Goal: Task Accomplishment & Management: Manage account settings

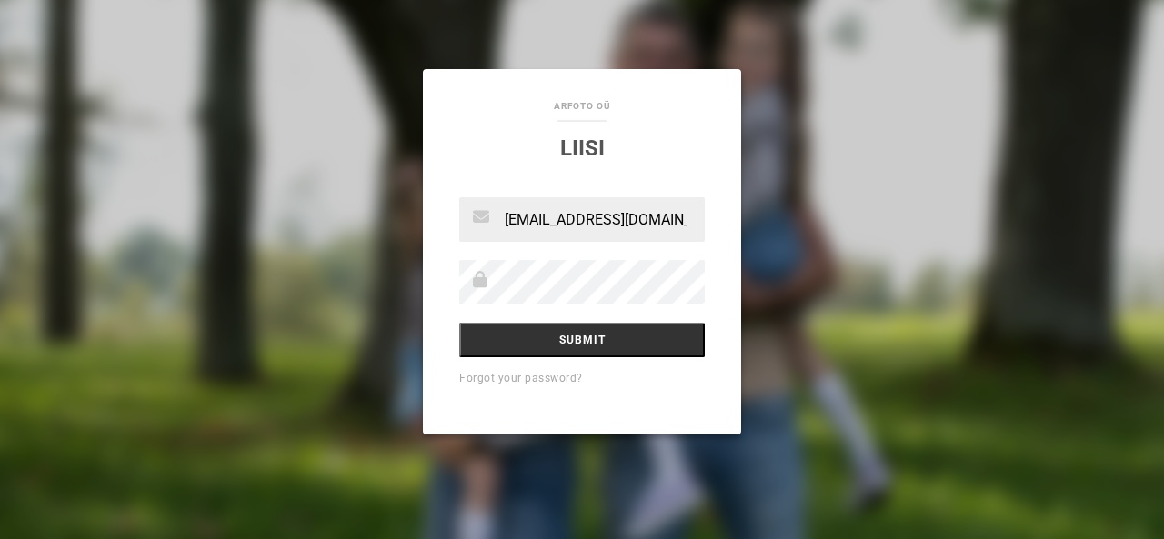
type input "[EMAIL_ADDRESS][DOMAIN_NAME]"
click at [459, 324] on input "Submit" at bounding box center [582, 341] width 246 height 35
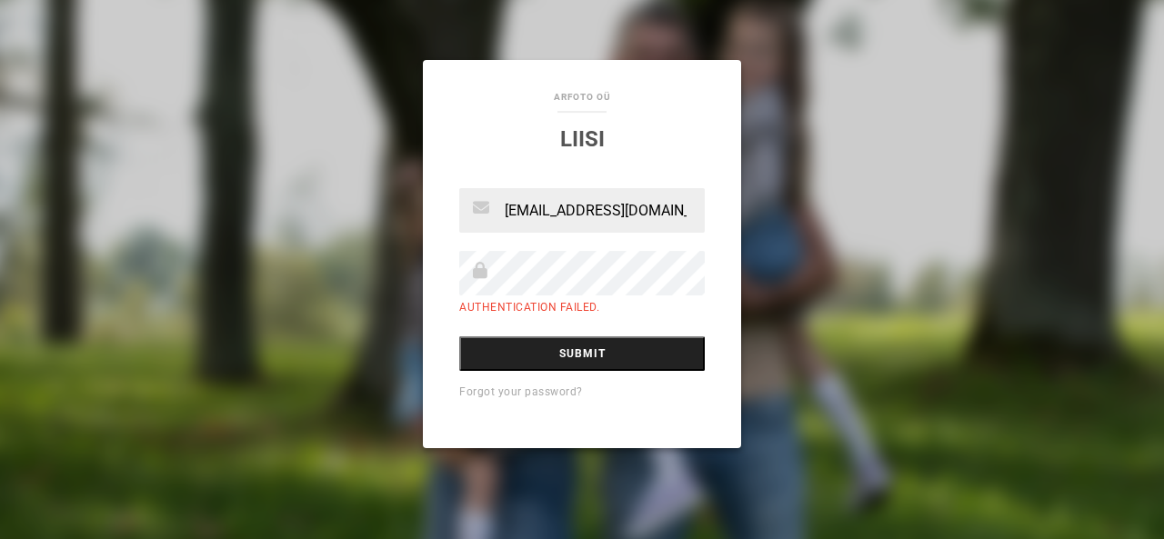
click at [597, 356] on input "Submit" at bounding box center [582, 354] width 246 height 35
click at [484, 273] on icon at bounding box center [480, 270] width 15 height 16
click at [482, 274] on icon at bounding box center [480, 270] width 15 height 16
click at [549, 354] on input "Submit" at bounding box center [582, 354] width 246 height 35
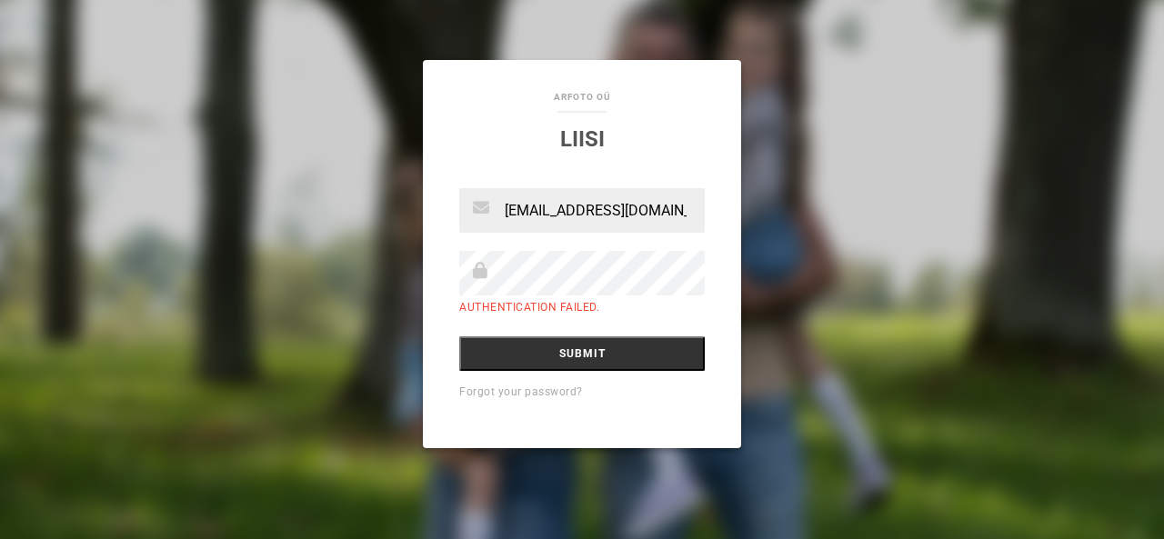
click at [459, 337] on input "Submit" at bounding box center [582, 354] width 246 height 35
click at [608, 364] on input "Submit" at bounding box center [582, 354] width 246 height 35
drag, startPoint x: 689, startPoint y: 215, endPoint x: 367, endPoint y: 206, distance: 322.1
click at [367, 206] on div "aRfoto OÜ [GEOGRAPHIC_DATA] [EMAIL_ADDRESS][DOMAIN_NAME] Authentication failed.…" at bounding box center [582, 269] width 1164 height 539
click at [481, 214] on icon at bounding box center [481, 207] width 17 height 16
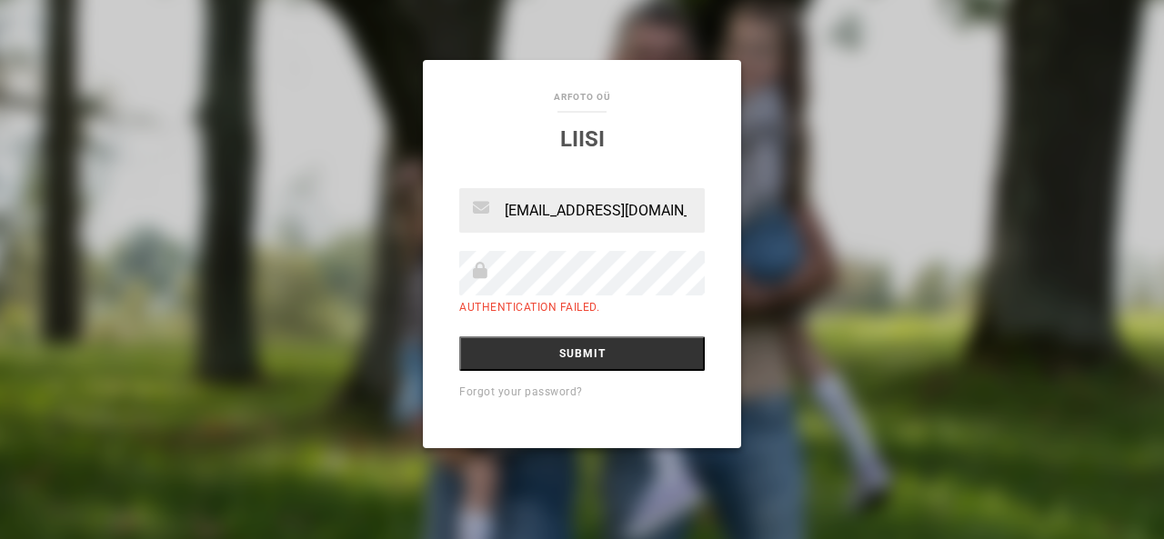
click at [484, 214] on icon at bounding box center [481, 207] width 17 height 16
drag, startPoint x: 699, startPoint y: 215, endPoint x: 324, endPoint y: 210, distance: 374.8
click at [324, 210] on div "aRfoto OÜ [GEOGRAPHIC_DATA] [EMAIL_ADDRESS][DOMAIN_NAME] Authentication failed.…" at bounding box center [582, 269] width 1164 height 539
click at [555, 211] on input "text" at bounding box center [582, 210] width 246 height 45
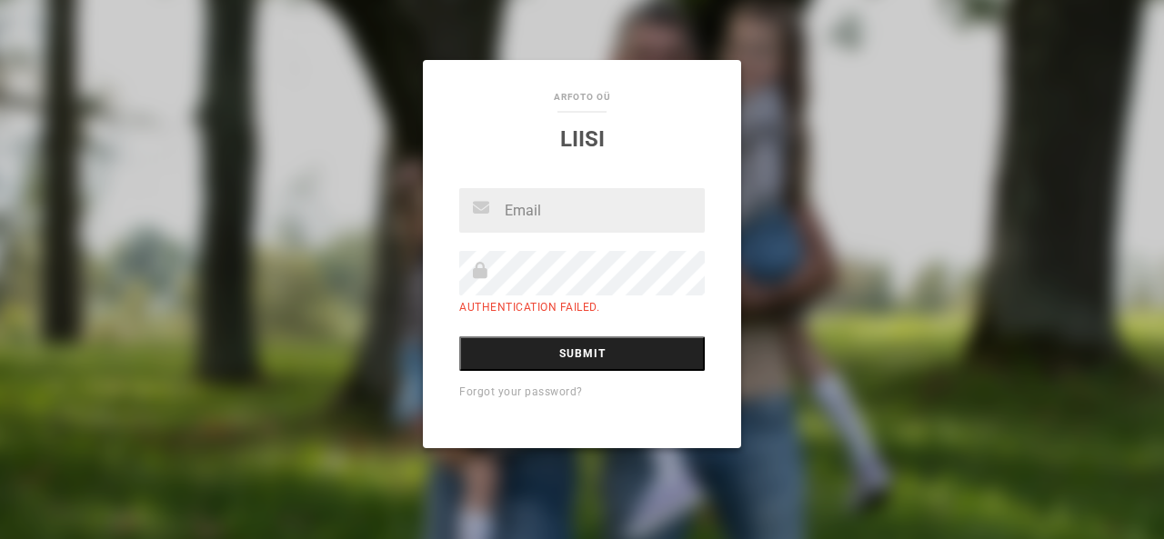
click at [530, 363] on input "Submit" at bounding box center [582, 354] width 246 height 35
